Goal: Task Accomplishment & Management: Manage account settings

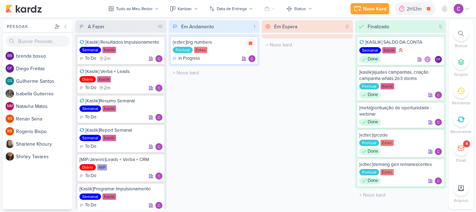
click at [252, 44] on icon at bounding box center [250, 43] width 3 height 3
click at [416, 10] on div at bounding box center [412, 8] width 10 height 11
click at [418, 11] on div "9h50m" at bounding box center [424, 8] width 17 height 7
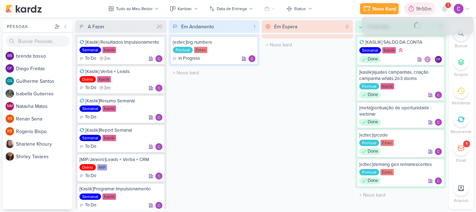
select select "0"
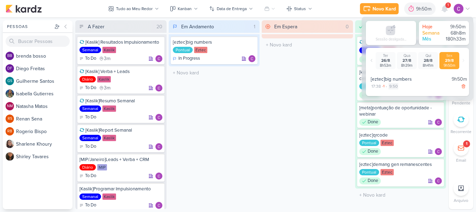
click at [392, 88] on div "9:50" at bounding box center [394, 86] width 10 height 6
select select "9"
select select "50"
click at [428, 60] on div "28/8" at bounding box center [428, 60] width 17 height 5
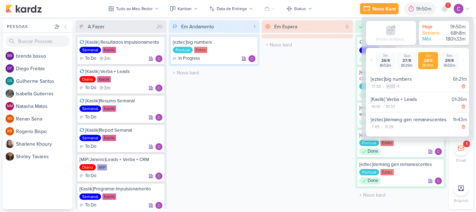
click at [391, 87] on div "9:50" at bounding box center [391, 86] width 10 height 6
click at [394, 95] on select "00 01 02 03 04 05 06 07 08 09 10 11 12 13 14 15 16 17 18 19 20 21 22 23" at bounding box center [391, 95] width 10 height 8
select select "20"
click at [386, 91] on select "00 01 02 03 04 05 06 07 08 09 10 11 12 13 14 15 16 17 18 19 20 21 22 23" at bounding box center [391, 95] width 10 height 8
click at [403, 97] on select "00 01 02 03 04 05 06 07 08 09 10 11 12 13 14 15 16 17 18 19 20 21 22 23 24 25 2…" at bounding box center [403, 95] width 10 height 8
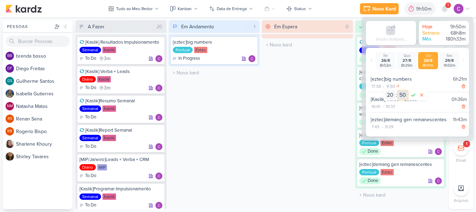
click at [398, 91] on select "00 01 02 03 04 05 06 07 08 09 10 11 12 13 14 15 16 17 18 19 20 21 22 23 24 25 2…" at bounding box center [403, 95] width 10 height 8
click at [403, 95] on select "00 01 02 03 04 05 06 07 08 09 10 11 12 13 14 15 16 17 18 19 20 21 22 23 24 25 2…" at bounding box center [403, 95] width 10 height 8
select select "2"
click at [398, 91] on select "00 01 02 03 04 05 06 07 08 09 10 11 12 13 14 15 16 17 18 19 20 21 22 23 24 25 2…" at bounding box center [403, 95] width 10 height 8
click at [413, 96] on icon at bounding box center [413, 95] width 8 height 8
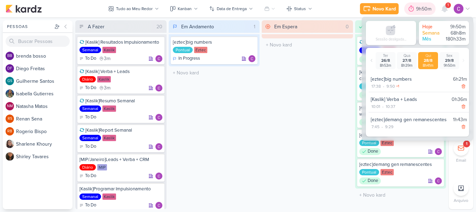
click at [421, 10] on div "9h50m" at bounding box center [424, 8] width 17 height 7
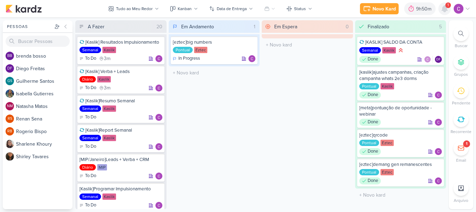
click at [449, 10] on icon at bounding box center [445, 9] width 8 height 8
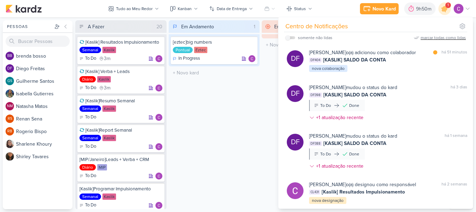
click at [449, 39] on div "marcar todas como lidas" at bounding box center [443, 38] width 45 height 6
click at [159, 73] on icon at bounding box center [158, 73] width 6 height 6
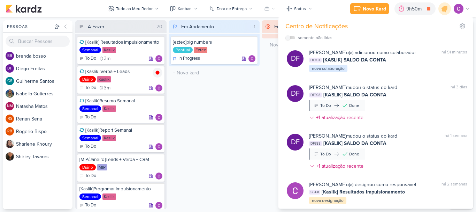
click at [233, 89] on div "Em Andamento 1 [eztec]big numbers Pontual Eztec In Progress" at bounding box center [214, 114] width 91 height 189
